Goal: Task Accomplishment & Management: Manage account settings

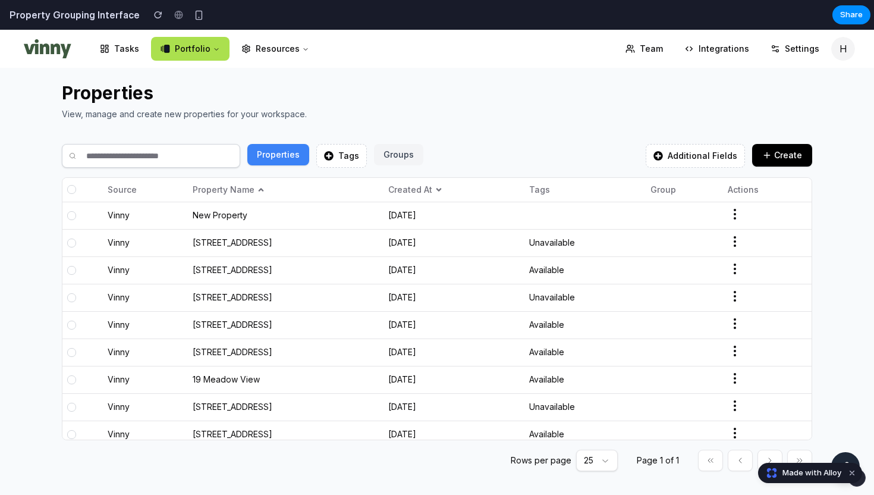
click at [73, 215] on div at bounding box center [71, 215] width 9 height 9
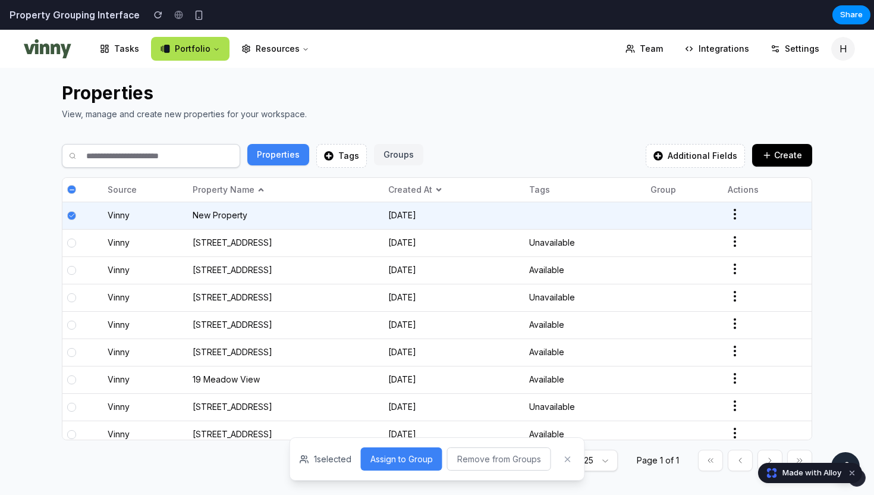
click at [71, 241] on div at bounding box center [71, 242] width 9 height 9
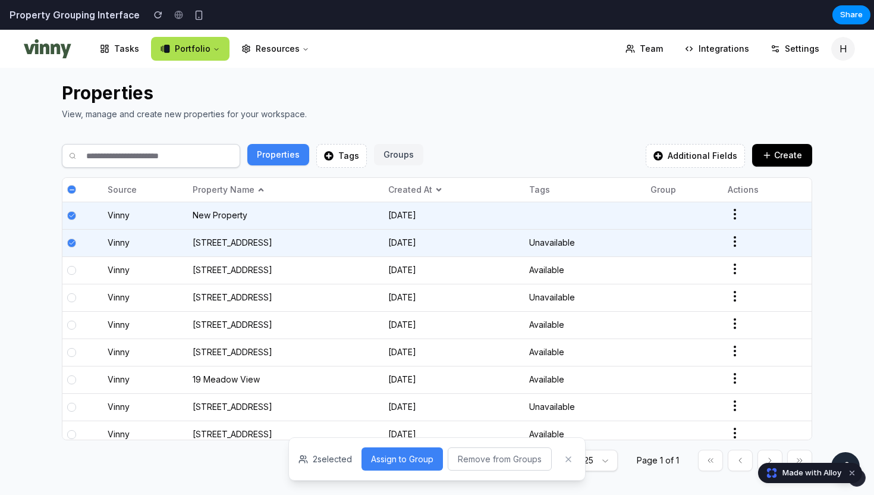
click at [71, 256] on td at bounding box center [82, 269] width 40 height 27
click at [72, 269] on div at bounding box center [71, 270] width 8 height 8
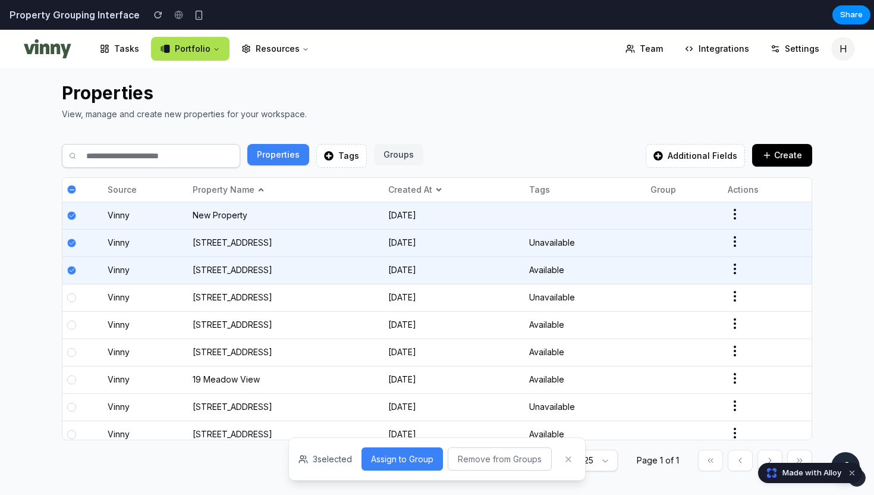
click at [400, 453] on button "Assign to Group" at bounding box center [401, 458] width 81 height 23
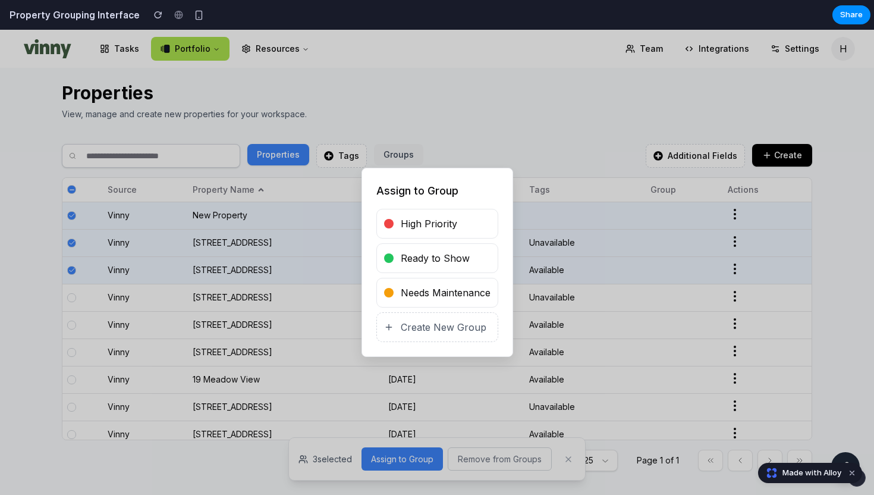
click at [440, 294] on span "Needs Maintenance" at bounding box center [446, 292] width 90 height 14
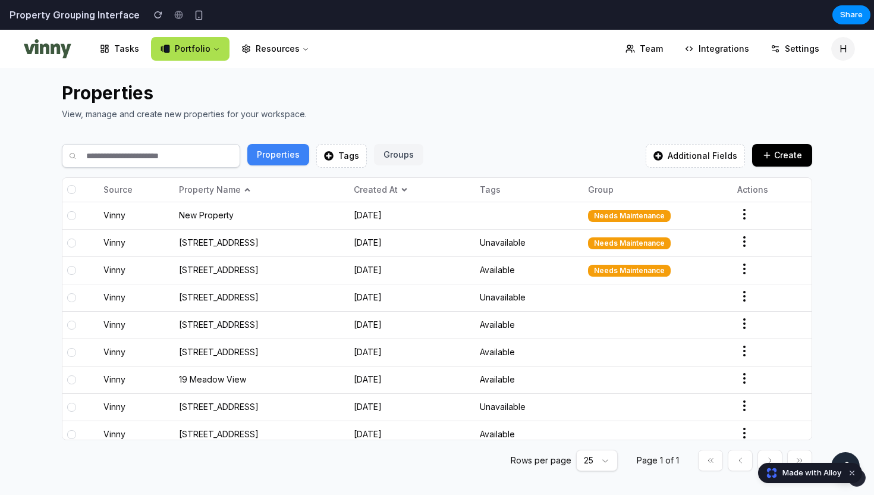
click at [398, 153] on button "Groups" at bounding box center [398, 154] width 49 height 21
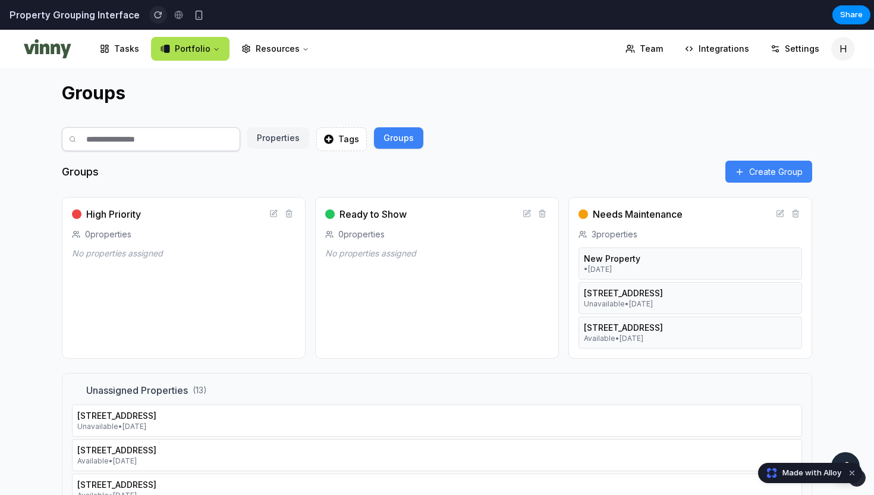
click at [154, 13] on div "button" at bounding box center [158, 15] width 8 height 8
